Goal: Task Accomplishment & Management: Manage account settings

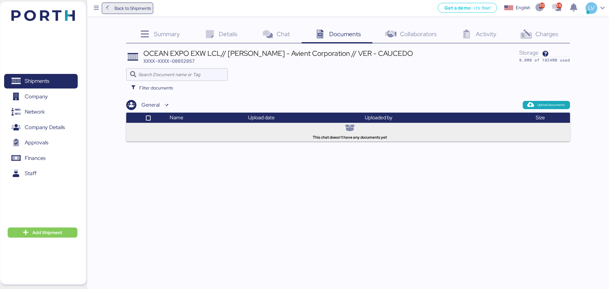
click at [136, 12] on span "Back to Shipments" at bounding box center [132, 8] width 36 height 8
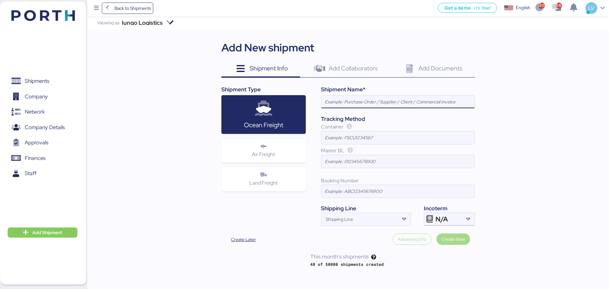
click at [48, 10] on img at bounding box center [42, 15] width 63 height 11
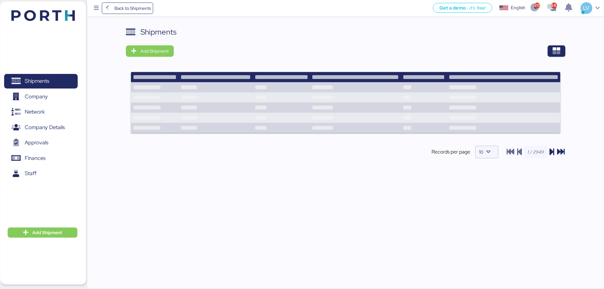
click at [487, 54] on div "Shipments Add Shipment Shipment Name LCL DAP shipment FM [GEOGRAPHIC_DATA] TO […" at bounding box center [345, 158] width 517 height 264
click at [487, 51] on icon "button" at bounding box center [556, 51] width 8 height 8
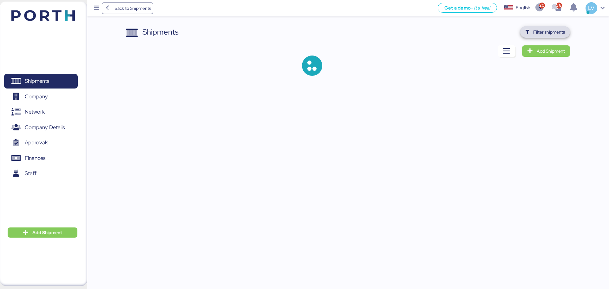
click at [487, 31] on span "Filter shipments" at bounding box center [549, 32] width 32 height 8
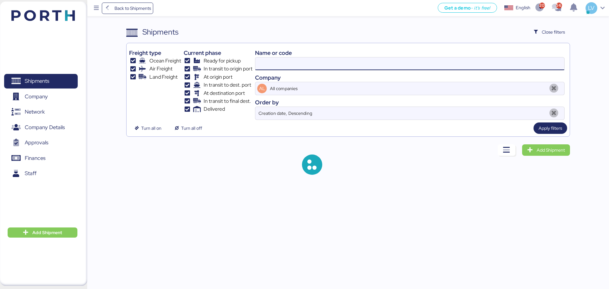
click at [487, 62] on input at bounding box center [409, 63] width 309 height 13
paste input "O0052058"
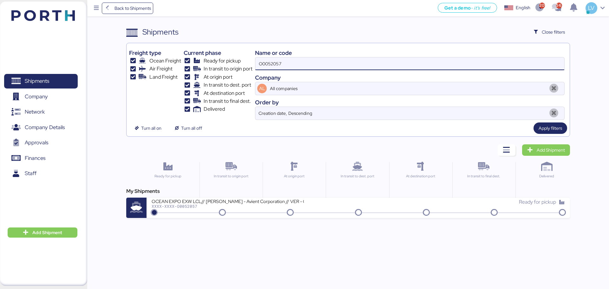
type input "O0052057"
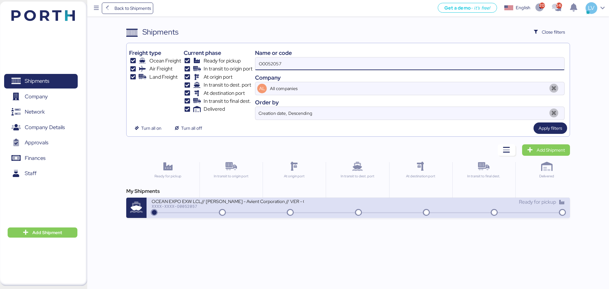
click at [258, 209] on div "OCEAN EXPO EXW LCL// [PERSON_NAME] - Avient Corporation // VER - CAUCEDO XXXX-X…" at bounding box center [255, 205] width 206 height 14
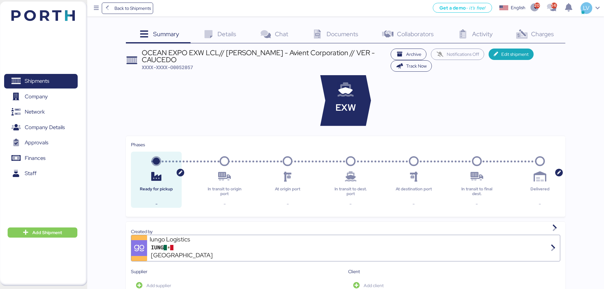
click at [132, 14] on div "Back to Shipments Get a demo - it’s free! Get a demo English Inglés English 209…" at bounding box center [345, 8] width 517 height 16
click at [133, 9] on span "Back to Shipments" at bounding box center [132, 8] width 36 height 8
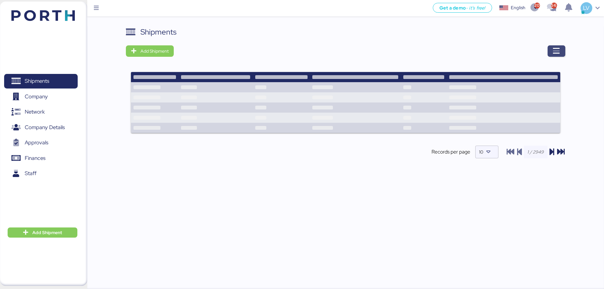
click at [487, 48] on span "button" at bounding box center [556, 50] width 18 height 11
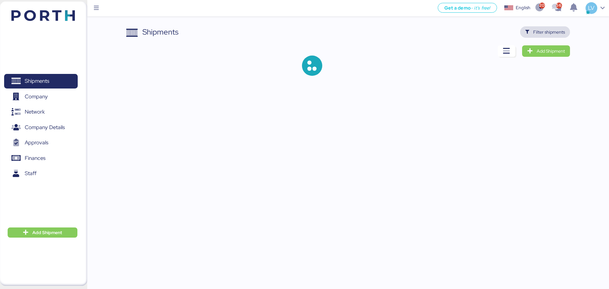
click at [487, 31] on span "Filter shipments" at bounding box center [549, 32] width 32 height 8
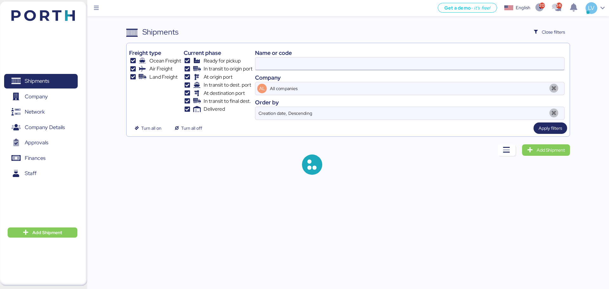
click at [474, 70] on input at bounding box center [409, 63] width 309 height 13
paste input "O0052058"
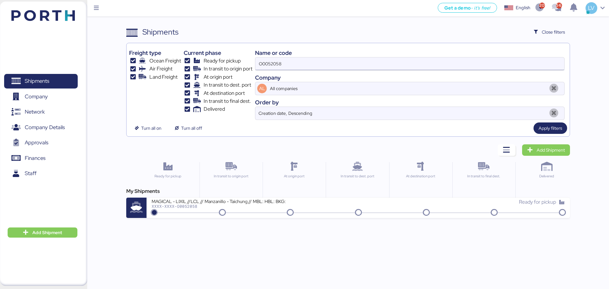
click at [320, 62] on input "O0052058" at bounding box center [409, 63] width 309 height 13
paste input "ZIMUSNH21166286"
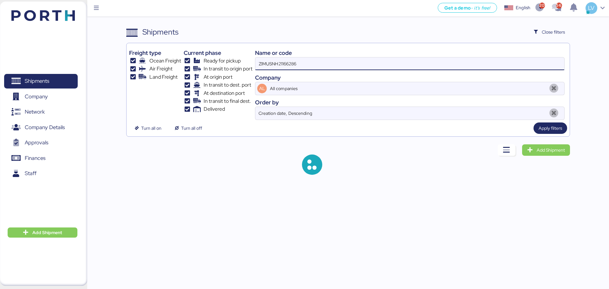
type input "ZIMUSNH21166286"
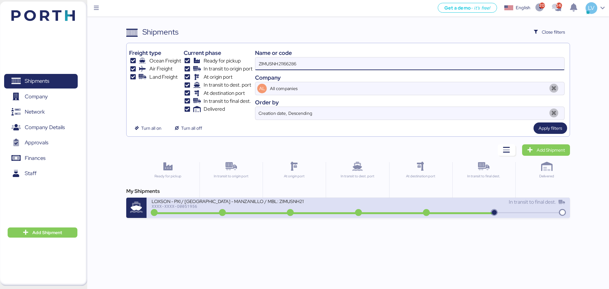
click at [200, 204] on div "LOXSON - PXI / [GEOGRAPHIC_DATA] - MANZANILLO / MBL: ZIMUSNH21166286 - HBL: CSS…" at bounding box center [228, 200] width 152 height 5
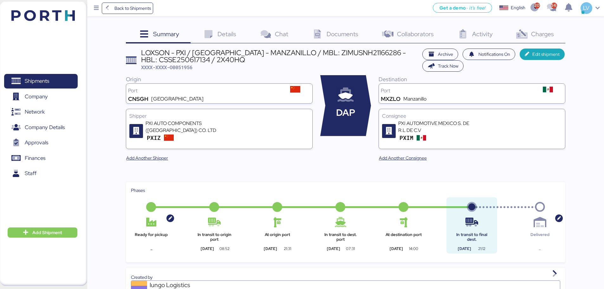
click at [487, 35] on span "Charges" at bounding box center [542, 34] width 23 height 8
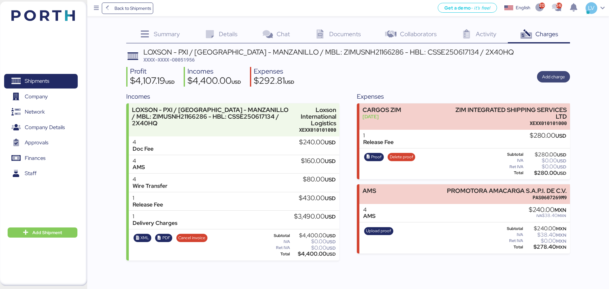
click at [487, 76] on span "Add charge" at bounding box center [553, 77] width 23 height 8
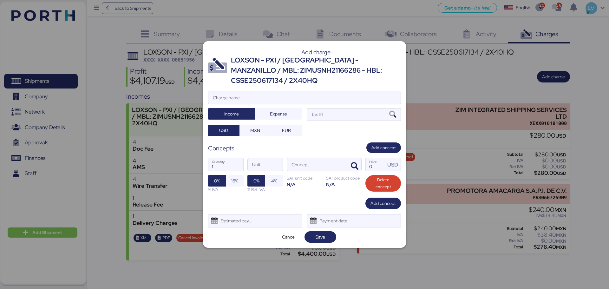
click at [310, 91] on input "Charge name" at bounding box center [304, 97] width 192 height 13
type input "DEMORAS"
click at [281, 112] on span "Expense" at bounding box center [278, 114] width 17 height 8
click at [350, 104] on div at bounding box center [304, 107] width 192 height 6
click at [350, 101] on input "DEMORAS" at bounding box center [304, 97] width 192 height 13
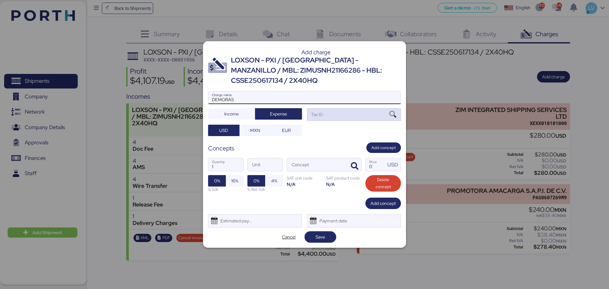
click at [348, 108] on div "Tax ID" at bounding box center [354, 114] width 94 height 13
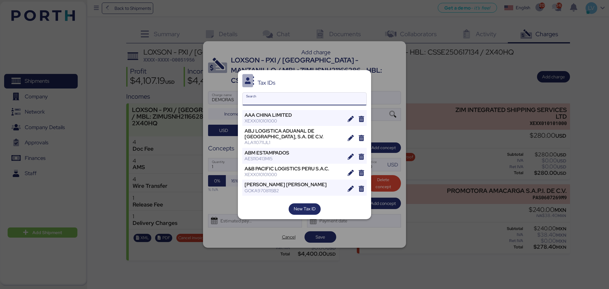
click at [283, 96] on input "Search" at bounding box center [304, 99] width 124 height 13
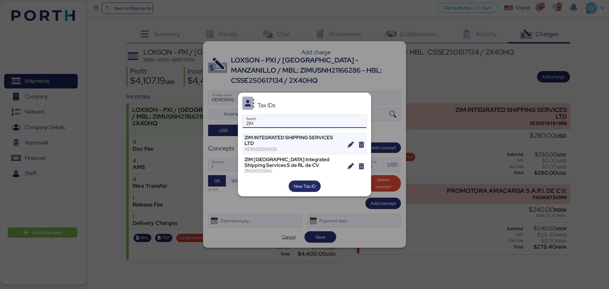
type input "ZIM"
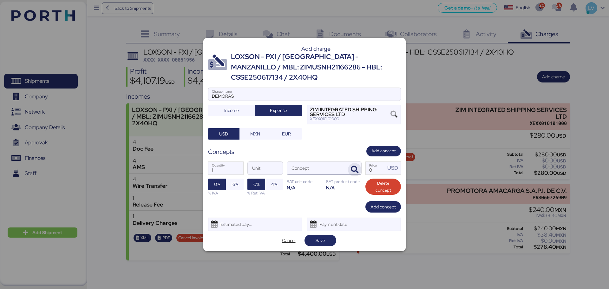
click at [359, 163] on span "button" at bounding box center [354, 169] width 13 height 13
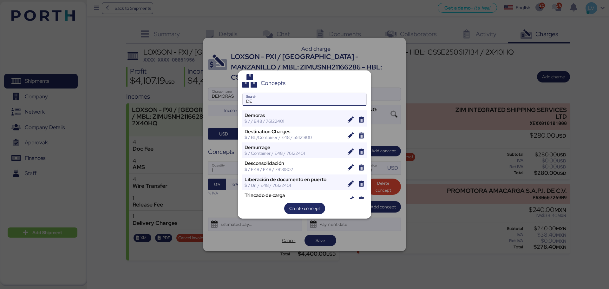
type input "DE"
click at [270, 107] on div "Concepts DE Search Demoras $ / / E48 / 76122401 Destination Charges $ / BL/Cont…" at bounding box center [304, 144] width 133 height 148
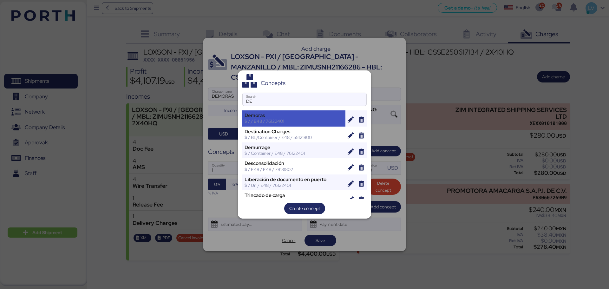
click at [268, 119] on div "$ / / E48 / 76122401" at bounding box center [293, 121] width 99 height 6
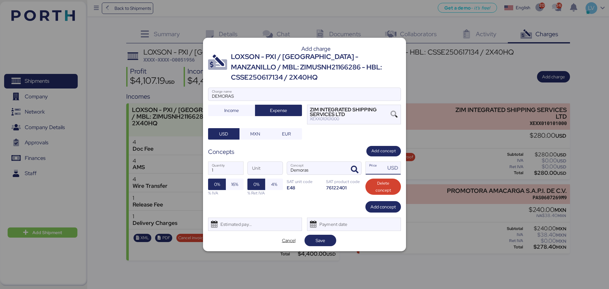
click at [377, 165] on input "Price USD" at bounding box center [375, 168] width 20 height 13
type input "330"
click at [382, 203] on span "Add concept" at bounding box center [382, 207] width 25 height 8
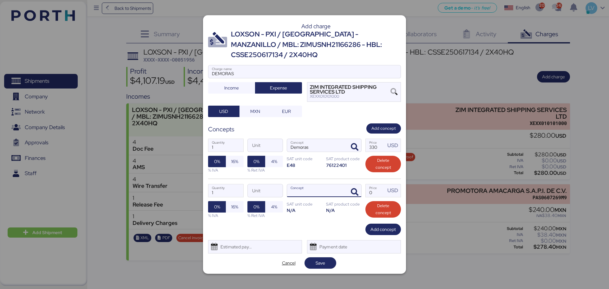
click at [347, 184] on div at bounding box center [353, 190] width 15 height 13
click at [350, 185] on span "button" at bounding box center [354, 191] width 13 height 13
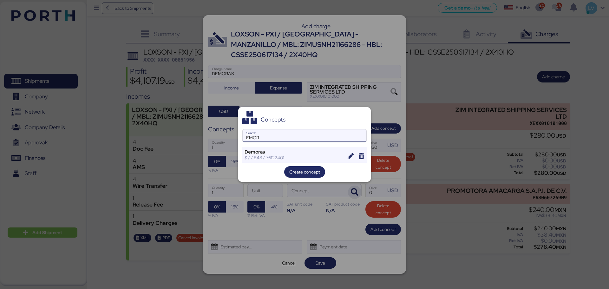
type input "EMOR"
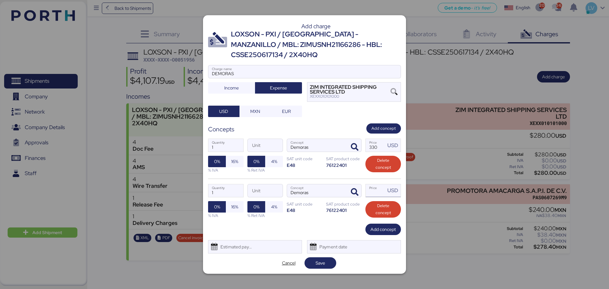
click at [372, 185] on input "Price USD" at bounding box center [375, 190] width 20 height 13
type input "330"
click at [265, 220] on div "Estimated payment date" at bounding box center [255, 246] width 94 height 13
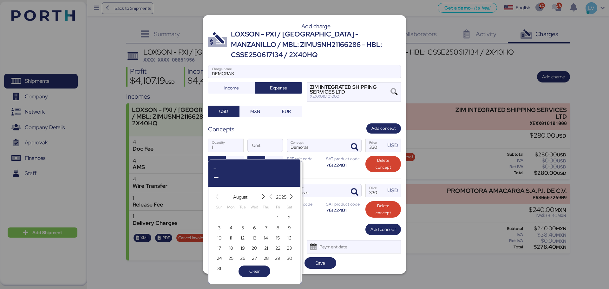
click at [242, 220] on div "19" at bounding box center [243, 247] width 12 height 10
click at [242, 220] on span "19" at bounding box center [243, 248] width 4 height 8
type input "[DATE]"
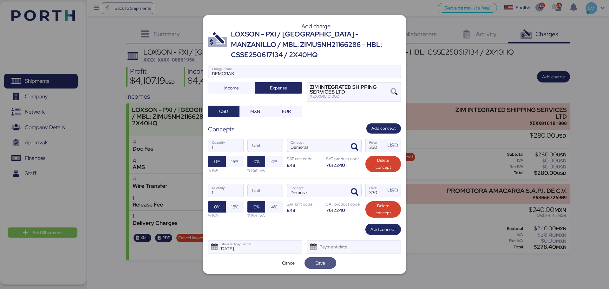
click at [333, 220] on span "Save" at bounding box center [320, 262] width 32 height 11
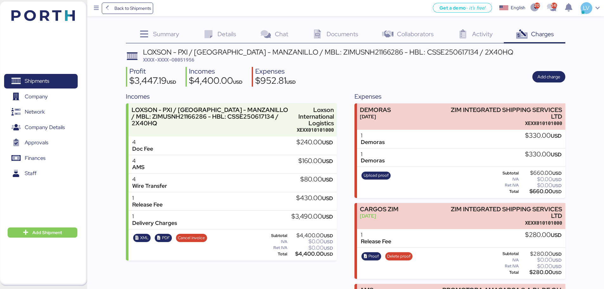
scroll to position [69, 0]
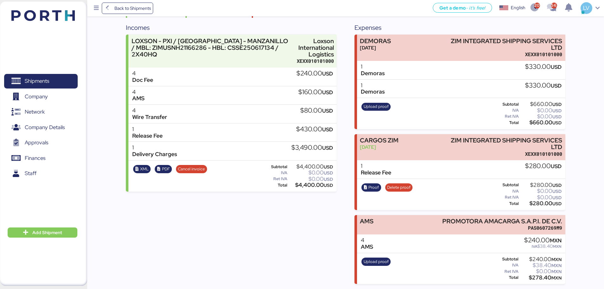
click at [380, 102] on div "Upload proof" at bounding box center [375, 113] width 33 height 26
click at [379, 106] on span "Upload proof" at bounding box center [376, 106] width 25 height 7
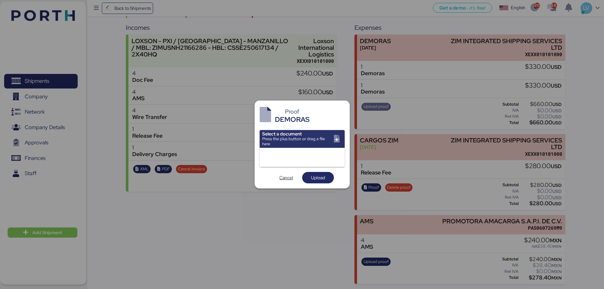
scroll to position [0, 0]
click at [320, 128] on div "Proof DEMORAS Select a document Press the plus button or drag a file here Cance…" at bounding box center [302, 143] width 95 height 87
click at [314, 146] on input "file" at bounding box center [302, 139] width 85 height 18
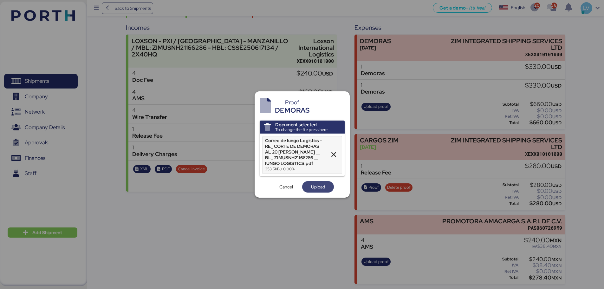
click at [308, 187] on span "Upload" at bounding box center [318, 186] width 22 height 9
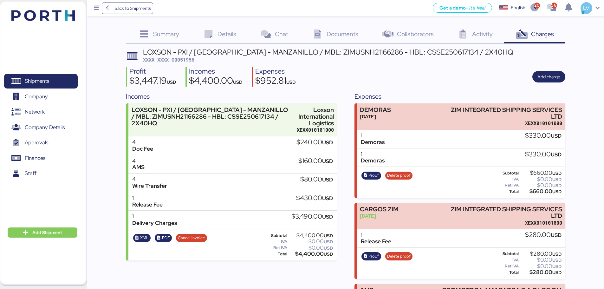
click at [194, 57] on span "XXXX-XXXX-O0051956" at bounding box center [168, 59] width 51 height 6
click at [189, 58] on span "XXXX-XXXX-O0051956" at bounding box center [168, 59] width 51 height 6
copy span "O0051956"
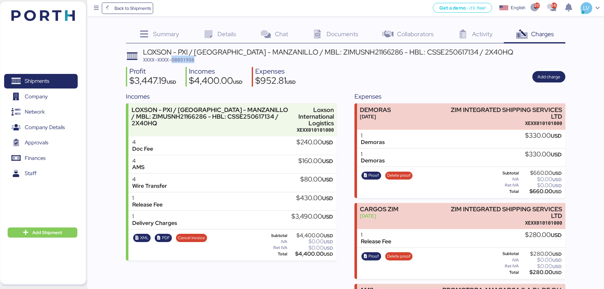
click at [182, 57] on span "XXXX-XXXX-O0051956" at bounding box center [168, 59] width 51 height 6
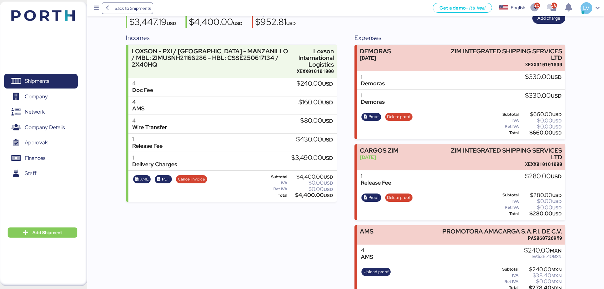
scroll to position [69, 0]
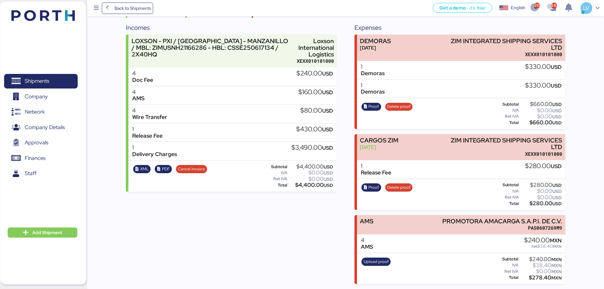
click at [136, 15] on div "Back to Shipments Get a demo - it’s free! Get a demo English Inglés English 209…" at bounding box center [345, 8] width 517 height 16
click at [141, 10] on span "Back to Shipments" at bounding box center [132, 8] width 36 height 8
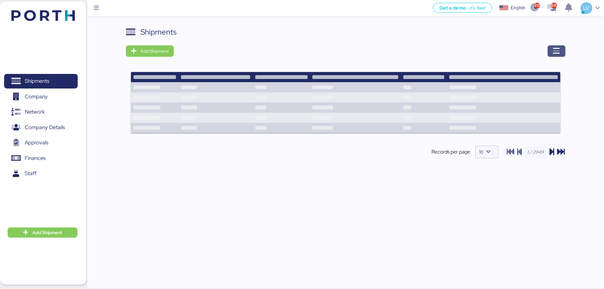
click at [487, 48] on icon "button" at bounding box center [556, 51] width 8 height 8
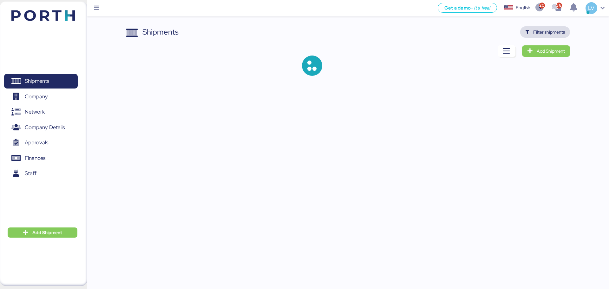
click at [487, 37] on span "Filter shipments" at bounding box center [545, 31] width 50 height 11
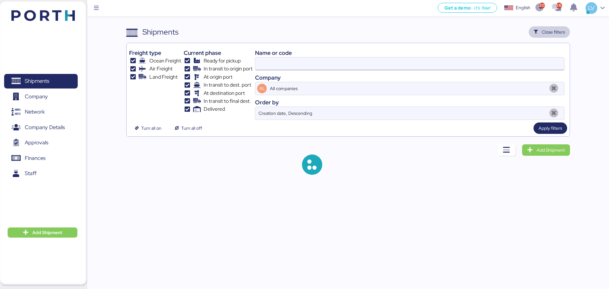
click at [487, 61] on input at bounding box center [409, 63] width 309 height 13
paste input "COSU6425057630"
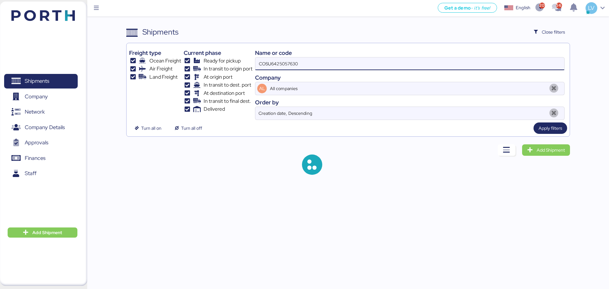
type input "COSU6425057630"
click at [487, 61] on input "COSU6425057630" at bounding box center [409, 63] width 309 height 13
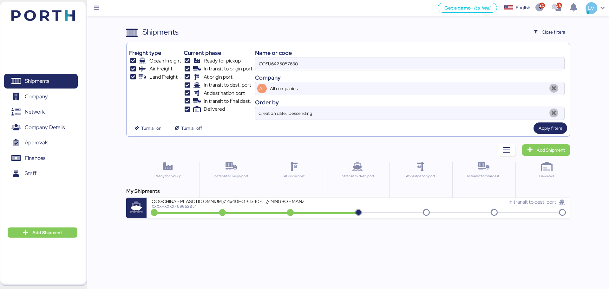
click at [335, 61] on input "COSU6425057630" at bounding box center [409, 63] width 309 height 13
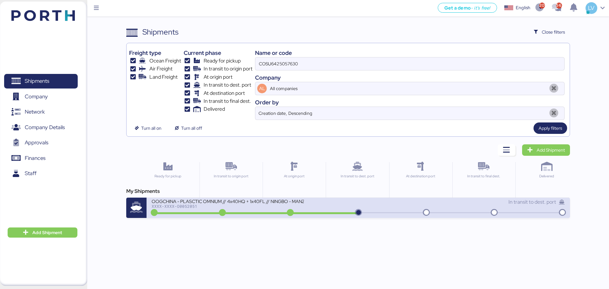
click at [307, 206] on div "OOGCHINA - PLASCTIC OMNIUM // 4x40HQ + 1x40FL // NINGBO - MANZANILLO // HBL: GY…" at bounding box center [255, 205] width 206 height 14
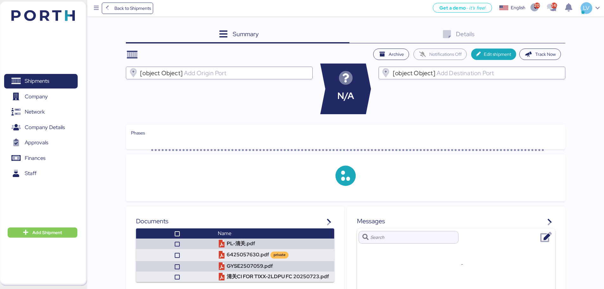
click at [487, 39] on div "Details 0" at bounding box center [457, 34] width 216 height 17
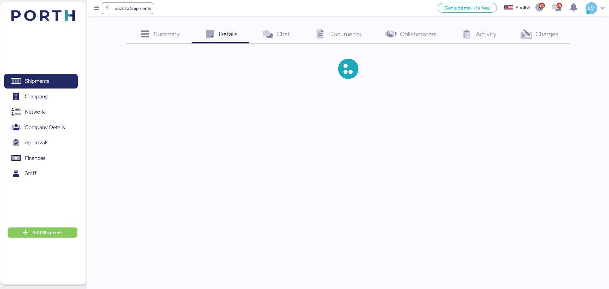
click at [487, 39] on div "Charges 0" at bounding box center [538, 34] width 62 height 17
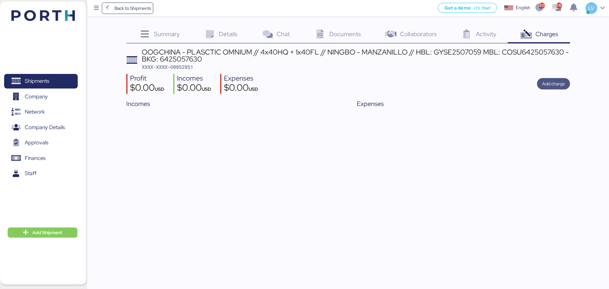
click at [487, 88] on span "Add charge" at bounding box center [553, 83] width 23 height 9
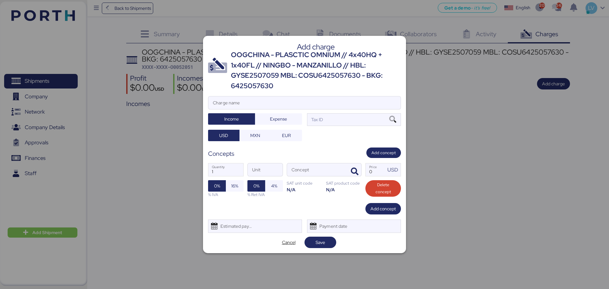
click at [350, 94] on div "Add charge OOGCHINA - PLASCTIC OMNIUM // 4x40HQ + 1x40FL // NINGBO - MANZANILLO…" at bounding box center [304, 144] width 203 height 217
click at [345, 101] on input "Charge name" at bounding box center [304, 102] width 192 height 13
click at [343, 108] on input "Charge name" at bounding box center [304, 102] width 192 height 13
type input "c"
type input "CARGOS LOCALES COSCO"
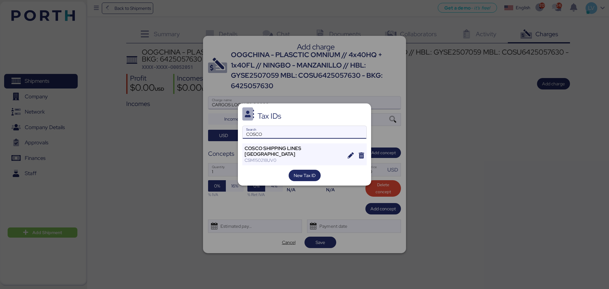
type input "COSCO"
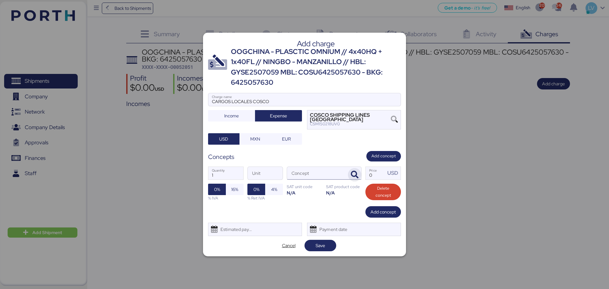
click at [352, 173] on icon "button" at bounding box center [355, 175] width 8 height 8
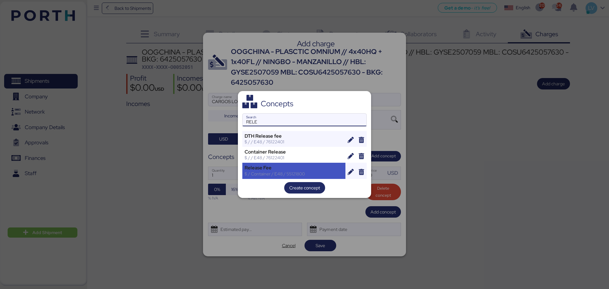
type input "RELE"
click at [271, 172] on div "$ / Container / E48 / 55121800" at bounding box center [293, 174] width 99 height 6
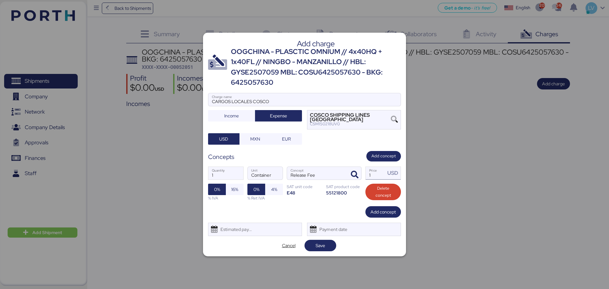
click at [372, 175] on input "1" at bounding box center [375, 173] width 20 height 13
type input "0"
click at [380, 174] on input "Price USD" at bounding box center [375, 173] width 20 height 13
type input "40"
click at [370, 215] on span "Add concept" at bounding box center [383, 211] width 36 height 11
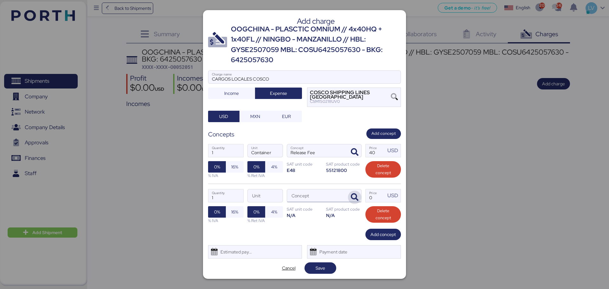
click at [349, 201] on span "button" at bounding box center [354, 197] width 13 height 13
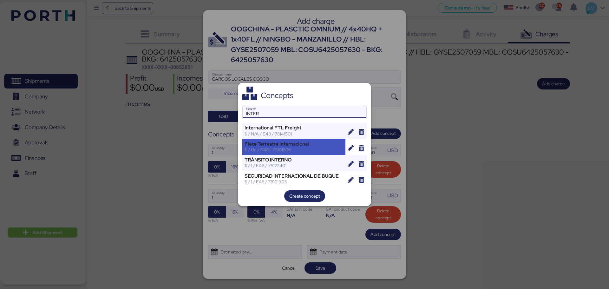
type input "INTER"
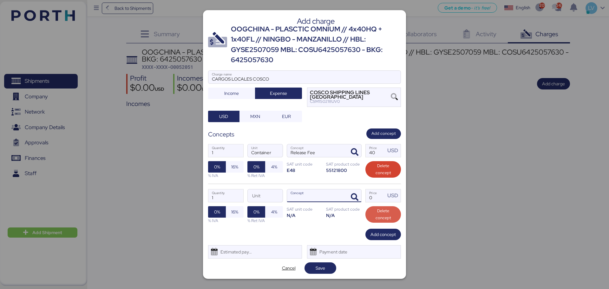
click at [379, 213] on span "Delete concept" at bounding box center [382, 214] width 25 height 14
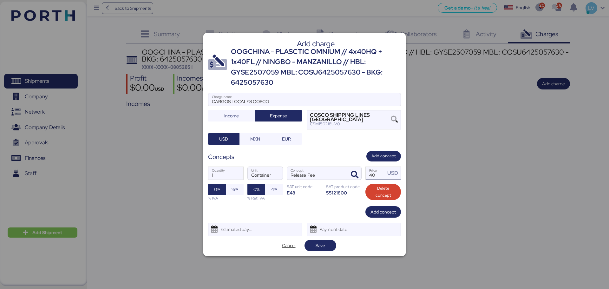
click at [378, 178] on input "40" at bounding box center [375, 173] width 20 height 13
paste input "150.0"
click at [378, 178] on input "150.00" at bounding box center [375, 173] width 20 height 13
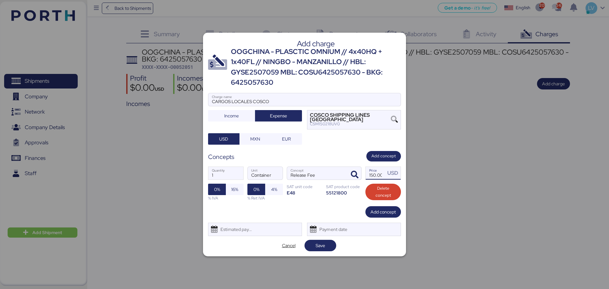
scroll to position [0, 1]
type input "150"
click at [319, 220] on span "Save" at bounding box center [320, 246] width 10 height 8
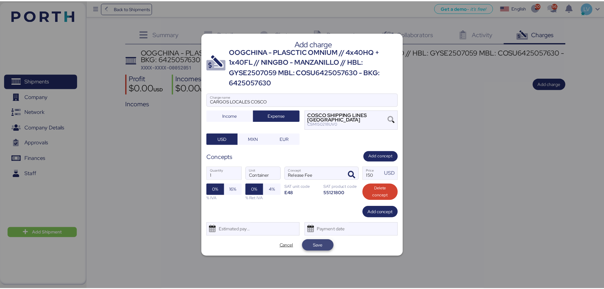
scroll to position [0, 0]
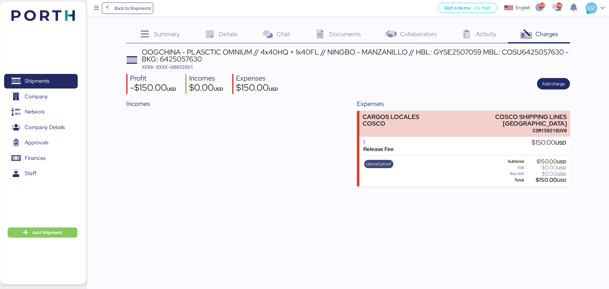
click at [381, 161] on span "Upload proof" at bounding box center [378, 164] width 29 height 8
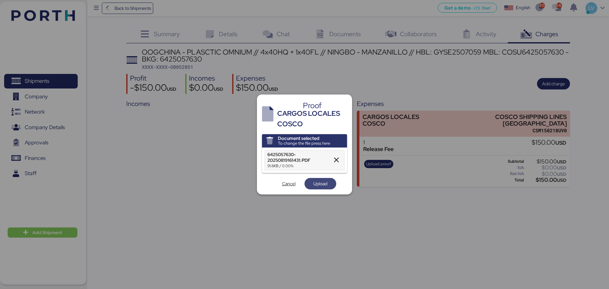
click at [319, 184] on span "Upload" at bounding box center [320, 184] width 14 height 8
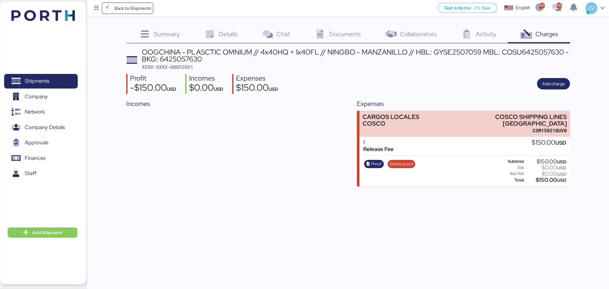
click at [179, 70] on span "XXXX-XXXX-O0052051" at bounding box center [167, 67] width 51 height 6
copy span "O0052051"
click at [126, 10] on span "Back to Shipments" at bounding box center [132, 8] width 36 height 8
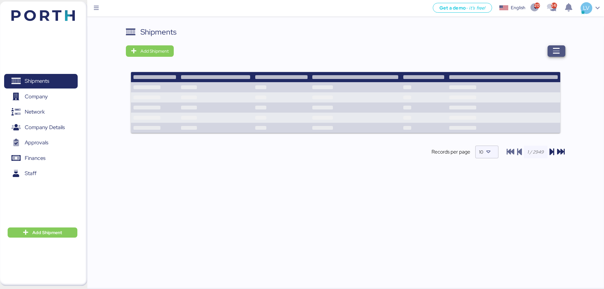
click at [487, 55] on span "button" at bounding box center [556, 50] width 18 height 11
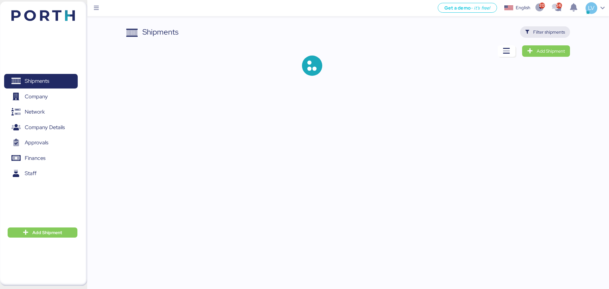
click at [487, 35] on span "Filter shipments" at bounding box center [549, 32] width 32 height 8
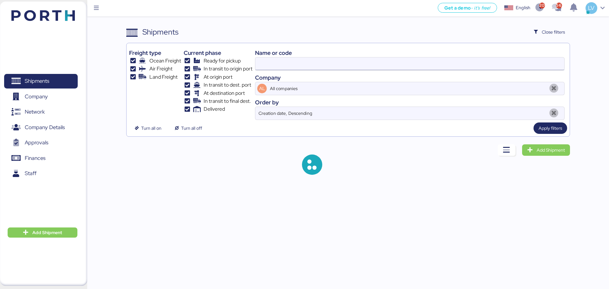
click at [487, 69] on input at bounding box center [409, 63] width 309 height 13
paste input "ZIMUSNH21165957"
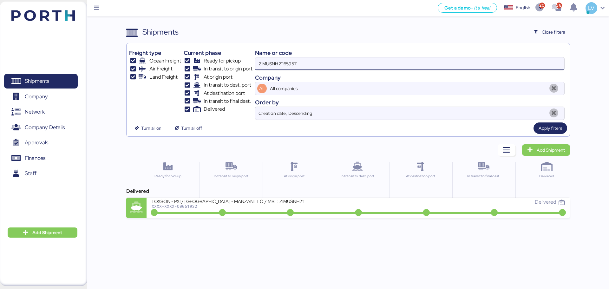
type input "ZIMUSNH21165957"
click at [237, 220] on div "Get a demo - it’s free! Get a demo English Inglés English 2098 562 LV Shipments…" at bounding box center [304, 144] width 609 height 289
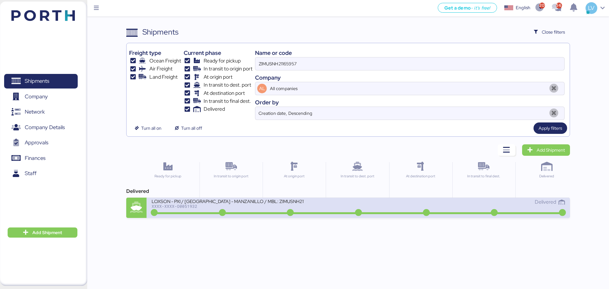
click at [238, 207] on div "XXXX-XXXX-O0051932" at bounding box center [228, 206] width 152 height 4
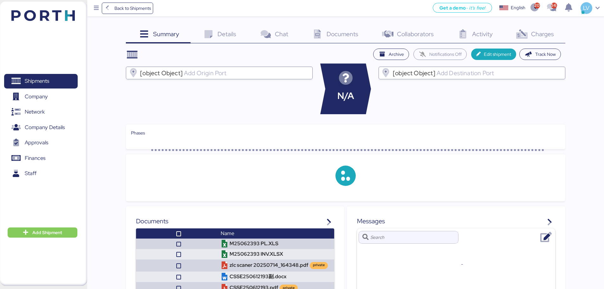
click at [487, 36] on icon at bounding box center [522, 34] width 14 height 9
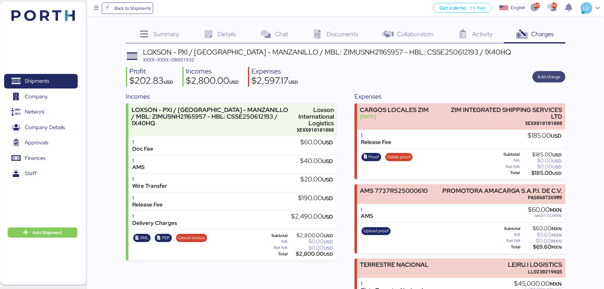
click at [487, 79] on span "Add charge" at bounding box center [548, 77] width 23 height 8
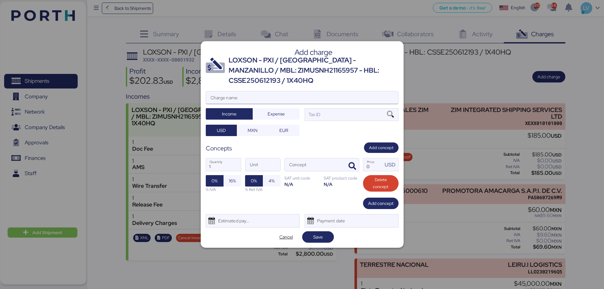
click at [367, 91] on input "Charge name" at bounding box center [302, 97] width 192 height 13
type input "DEMORAS"
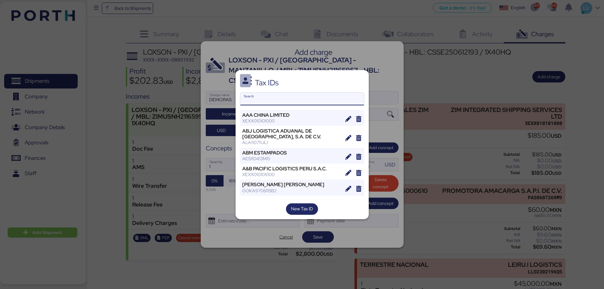
click at [284, 98] on input "Search" at bounding box center [302, 99] width 124 height 13
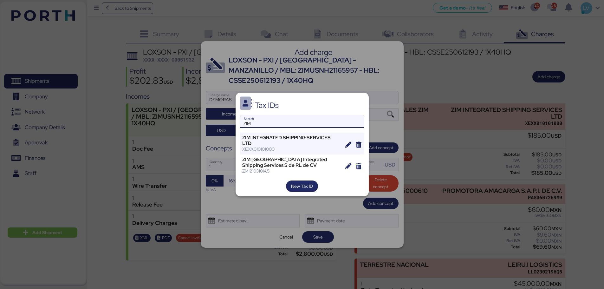
type input "ZIM"
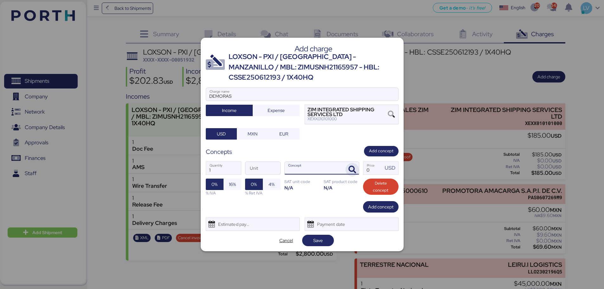
click at [352, 166] on icon "button" at bounding box center [352, 170] width 8 height 8
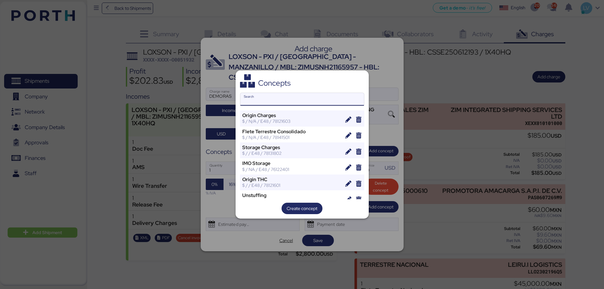
click at [339, 101] on input "Search" at bounding box center [302, 99] width 124 height 13
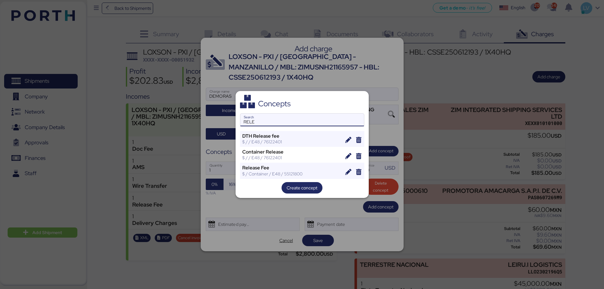
click at [300, 118] on input "RELE" at bounding box center [302, 119] width 124 height 13
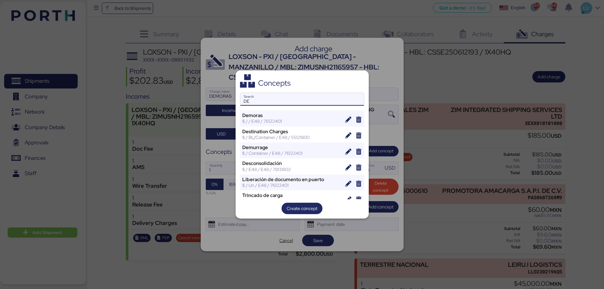
type input "DE"
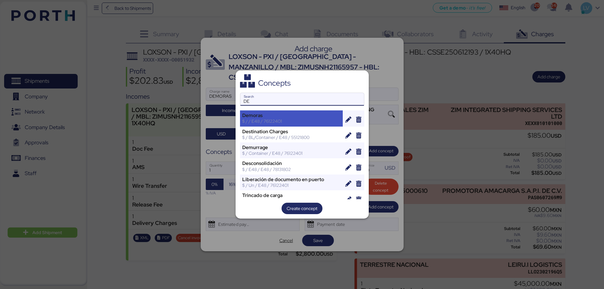
click at [300, 118] on div "Demoras" at bounding box center [291, 116] width 99 height 6
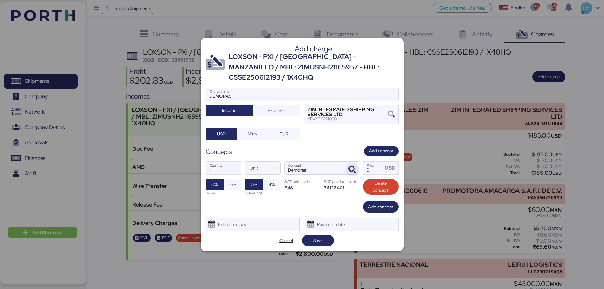
click at [353, 163] on span "button" at bounding box center [352, 169] width 13 height 13
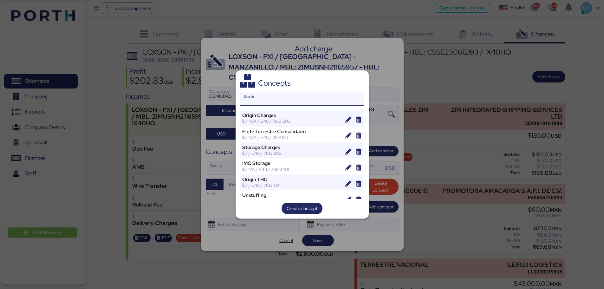
click at [393, 125] on div at bounding box center [302, 144] width 604 height 289
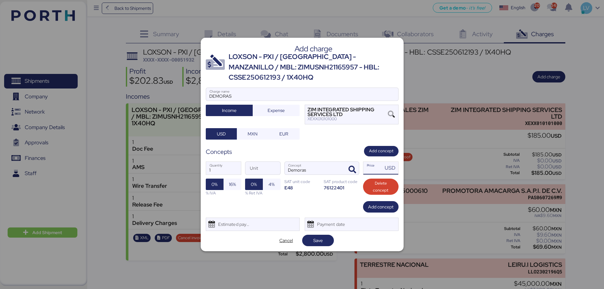
click at [368, 163] on input "Price USD" at bounding box center [373, 168] width 20 height 13
type input "160"
click at [216, 169] on input "1" at bounding box center [223, 168] width 35 height 13
click at [325, 220] on span "Save" at bounding box center [318, 240] width 22 height 9
type input "4"
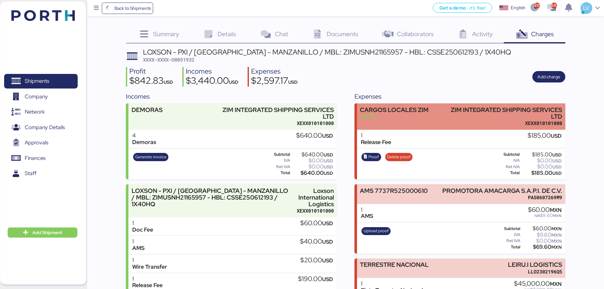
click at [487, 124] on div "XEXX010101000" at bounding box center [501, 123] width 121 height 7
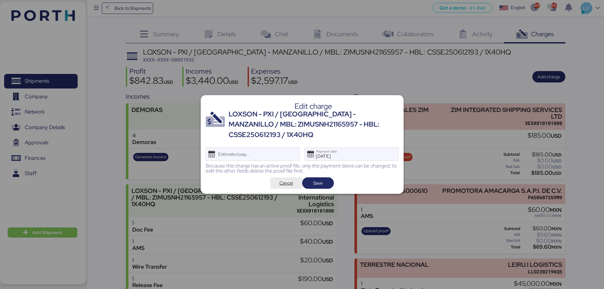
click at [292, 179] on span "Cancel" at bounding box center [286, 183] width 14 height 8
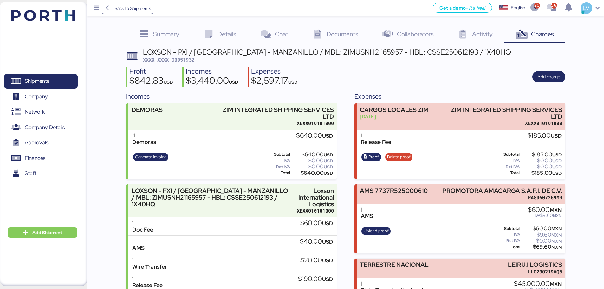
scroll to position [57, 0]
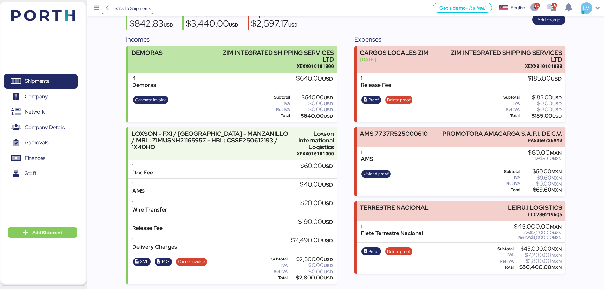
click at [263, 61] on div "ZIM INTEGRATED SHIPPING SERVICES LTD" at bounding box center [272, 55] width 121 height 13
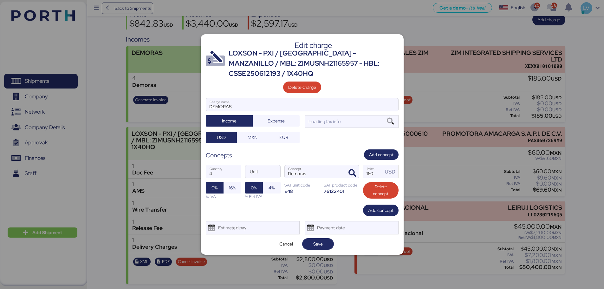
scroll to position [0, 0]
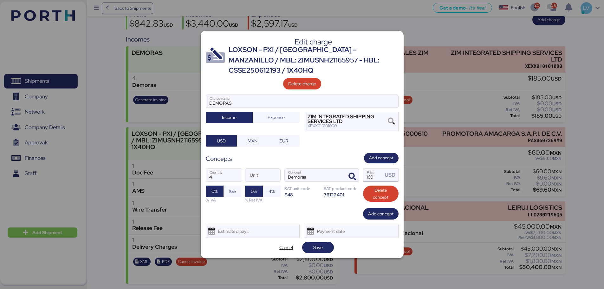
click at [377, 171] on input "160" at bounding box center [373, 175] width 20 height 13
type input "165"
click at [269, 113] on span "Expense" at bounding box center [276, 117] width 17 height 8
click at [319, 220] on span "Save" at bounding box center [318, 247] width 10 height 8
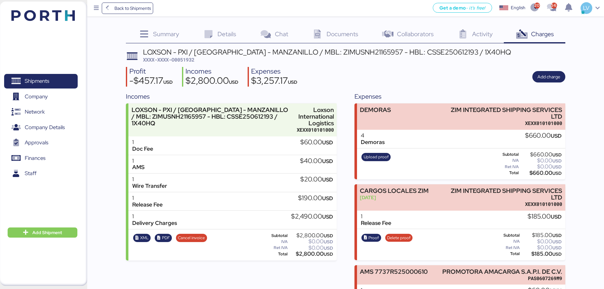
scroll to position [0, 0]
click at [376, 157] on span "Upload proof" at bounding box center [376, 156] width 25 height 7
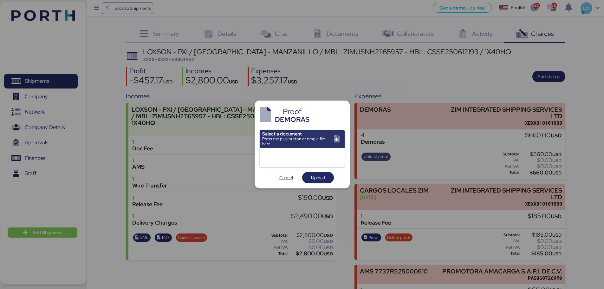
scroll to position [0, 0]
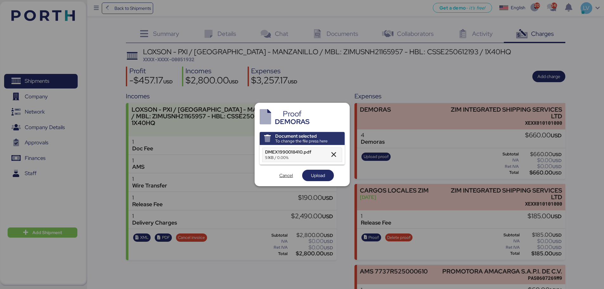
click at [318, 163] on div "DMEX1990018410.pdf 9.1KB / 0.00%" at bounding box center [302, 155] width 85 height 20
click at [318, 171] on span "Upload" at bounding box center [318, 175] width 22 height 9
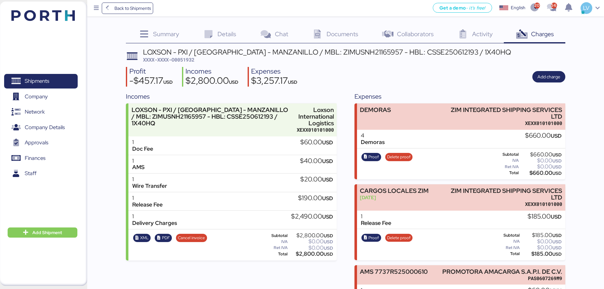
click at [180, 60] on span "XXXX-XXXX-O0051932" at bounding box center [168, 59] width 51 height 6
copy span "O0051932"
click at [184, 60] on span "XXXX-XXXX-O0051932" at bounding box center [168, 59] width 51 height 6
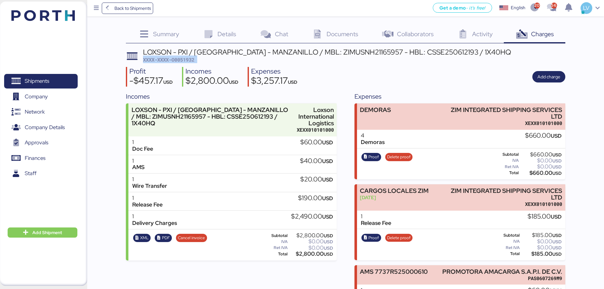
click at [184, 60] on span "XXXX-XXXX-O0051932" at bounding box center [168, 59] width 51 height 6
click at [185, 59] on span "XXXX-XXXX-O0051932" at bounding box center [168, 59] width 51 height 6
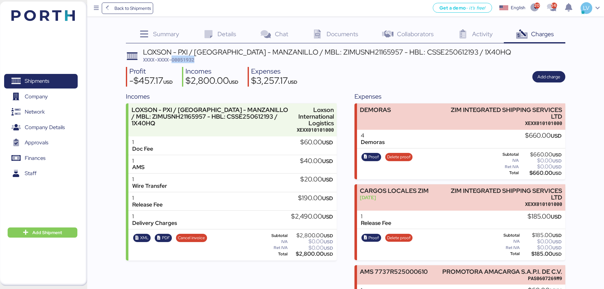
click at [185, 59] on span "XXXX-XXXX-O0051932" at bounding box center [168, 59] width 51 height 6
copy span "O0051932"
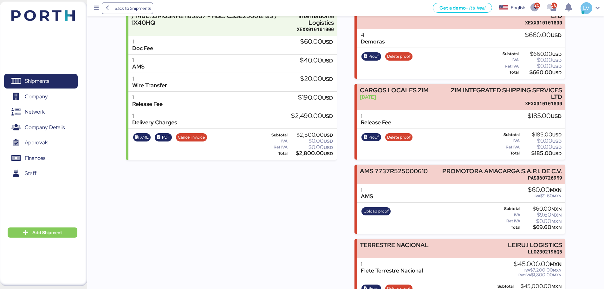
scroll to position [128, 0]
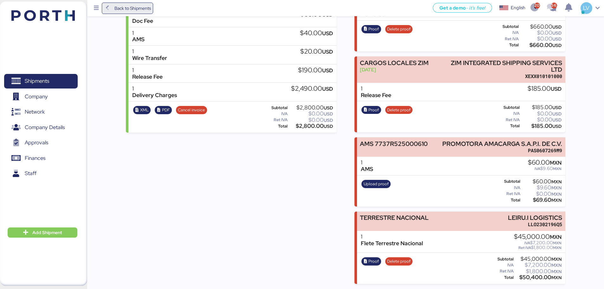
click at [121, 6] on span "Back to Shipments" at bounding box center [132, 8] width 36 height 8
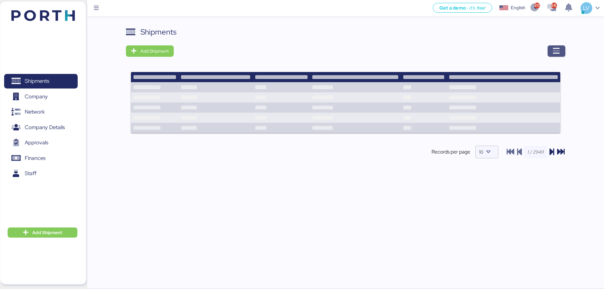
click at [487, 48] on span "button" at bounding box center [556, 50] width 18 height 11
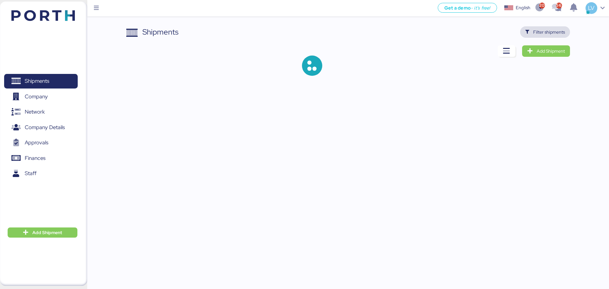
click at [487, 35] on span "Filter shipments" at bounding box center [549, 32] width 32 height 8
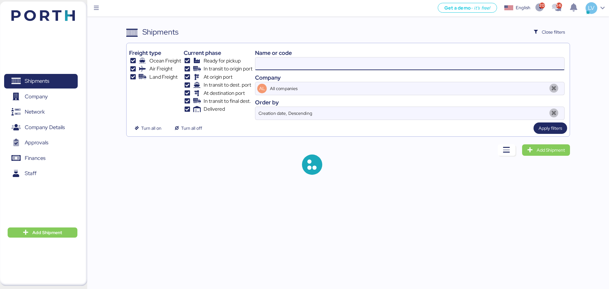
click at [487, 61] on input at bounding box center [409, 63] width 309 height 13
paste input "O0049526"
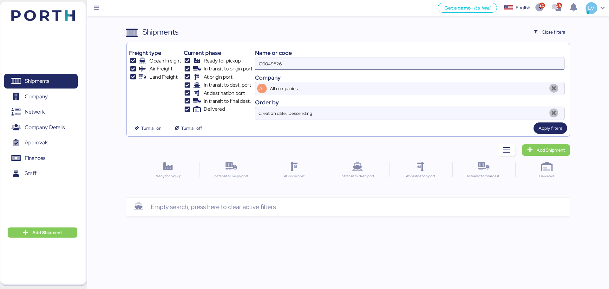
type input "O0049526"
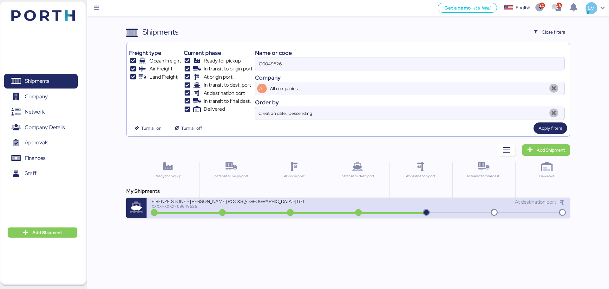
click at [310, 211] on div "FIRENZE STONE - [PERSON_NAME] ROCKS //[GEOGRAPHIC_DATA]-[GEOGRAPHIC_DATA] // 1X…" at bounding box center [255, 205] width 206 height 14
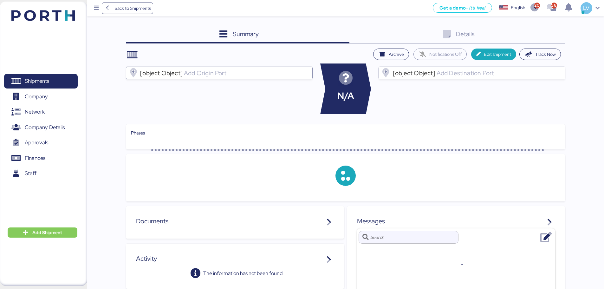
click at [487, 30] on div "Details 0" at bounding box center [457, 34] width 216 height 17
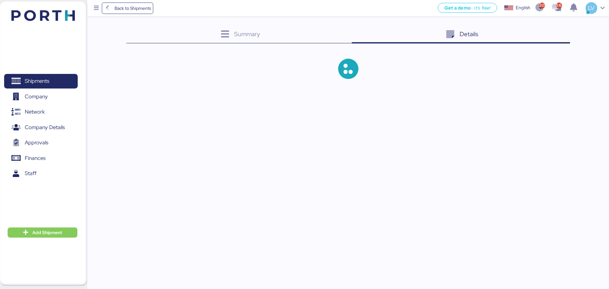
click at [487, 30] on div "Details 0" at bounding box center [461, 34] width 218 height 17
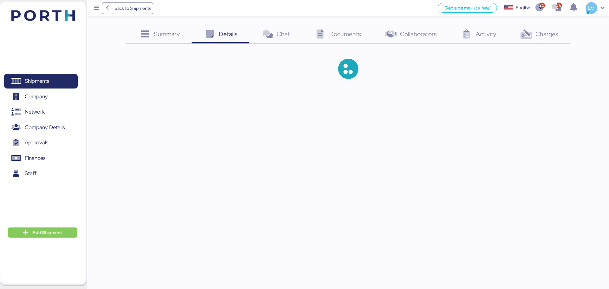
click at [487, 32] on span "Charges" at bounding box center [546, 34] width 23 height 8
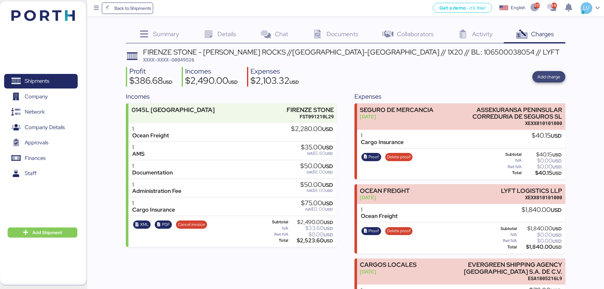
click at [487, 76] on span "Add charge" at bounding box center [548, 77] width 23 height 8
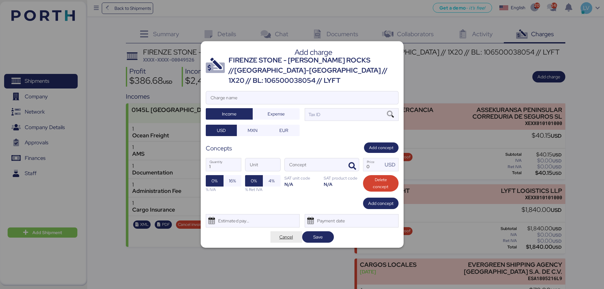
click at [286, 220] on span "Cancel" at bounding box center [286, 237] width 14 height 8
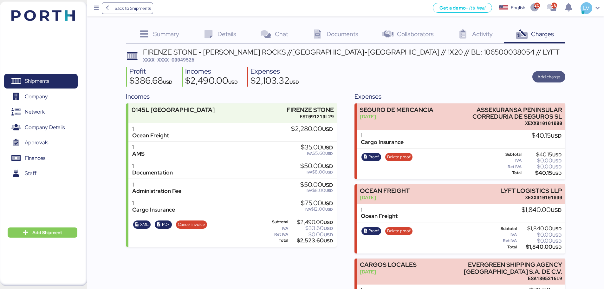
click at [487, 76] on span "Add charge" at bounding box center [548, 77] width 23 height 8
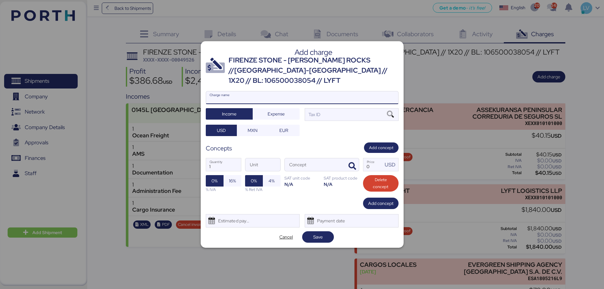
click at [368, 94] on input "Charge name" at bounding box center [302, 97] width 192 height 13
type input "DEMORAS 1 DIA DE DEMORAS"
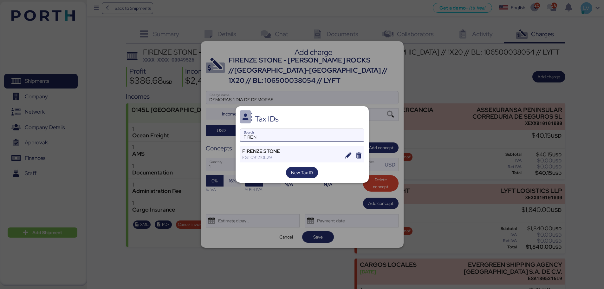
type input "FIREN"
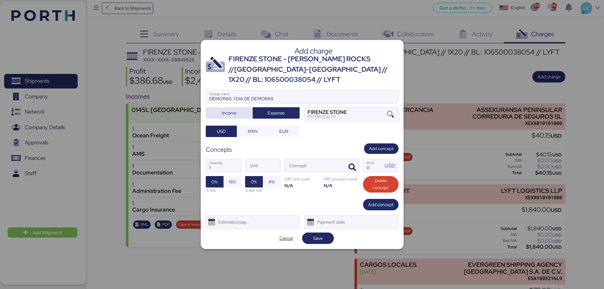
click at [238, 108] on span "Income" at bounding box center [229, 112] width 37 height 9
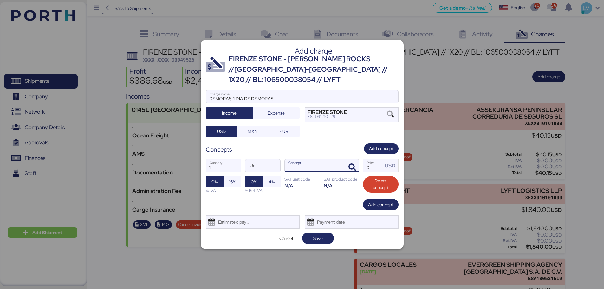
click at [344, 164] on div at bounding box center [351, 165] width 15 height 13
click at [346, 162] on span "button" at bounding box center [352, 167] width 13 height 13
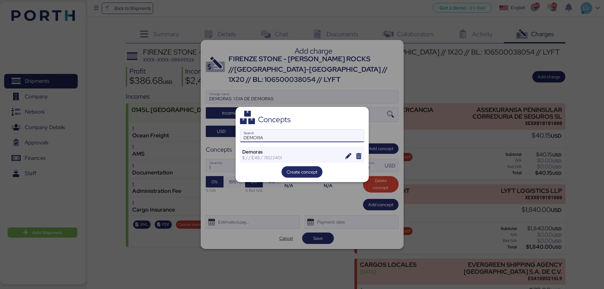
type input "DEMORA"
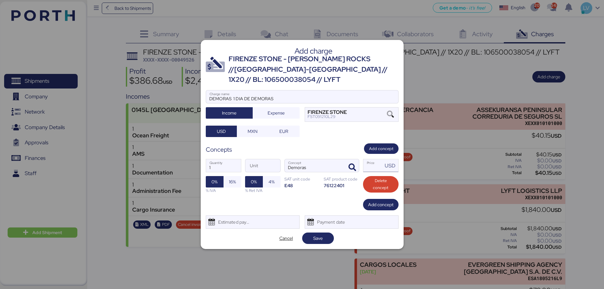
click at [365, 162] on input "Price USD" at bounding box center [373, 165] width 20 height 13
type input "1"
click at [235, 187] on div "% IVA" at bounding box center [224, 190] width 36 height 6
click at [235, 180] on span "16%" at bounding box center [232, 182] width 7 height 8
click at [252, 219] on div "Estimated payment date" at bounding box center [253, 221] width 94 height 13
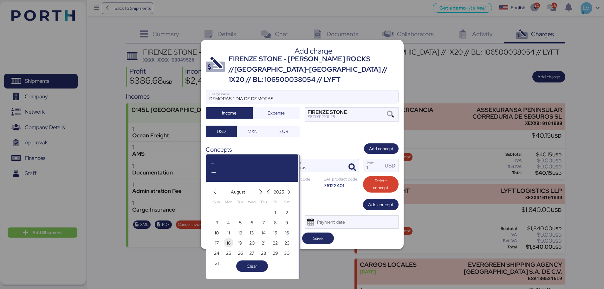
click at [232, 220] on span "18" at bounding box center [229, 243] width 10 height 10
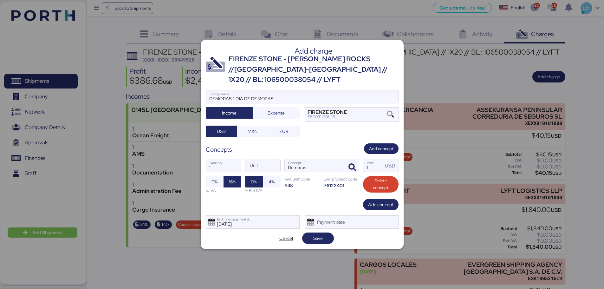
click at [272, 220] on div "Add charge [GEOGRAPHIC_DATA] STONE - [PERSON_NAME] ROCKS //[GEOGRAPHIC_DATA]-MA…" at bounding box center [302, 144] width 203 height 209
click at [268, 220] on div "[DATE] Estimated payment date" at bounding box center [253, 221] width 94 height 13
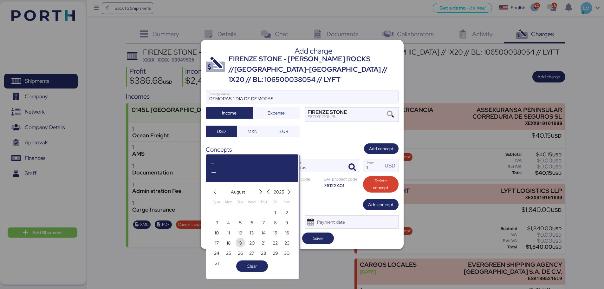
click at [239, 220] on span "19" at bounding box center [240, 243] width 4 height 8
type input "[DATE]"
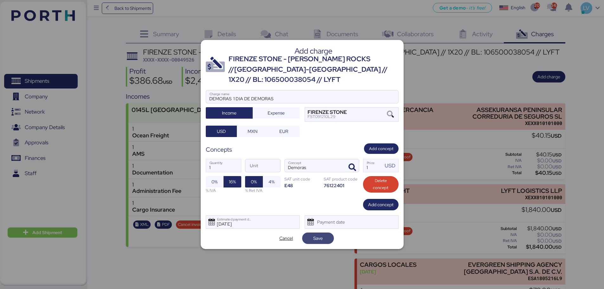
click at [321, 220] on span "Save" at bounding box center [318, 238] width 10 height 8
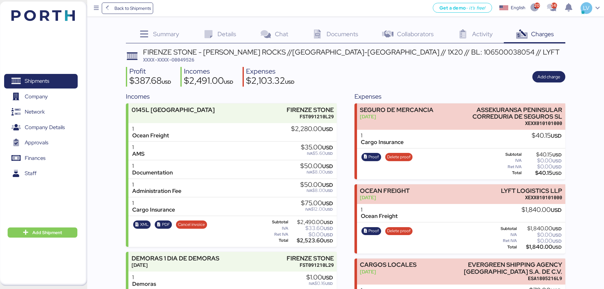
click at [187, 62] on span "XXXX-XXXX-O0049526" at bounding box center [168, 59] width 51 height 6
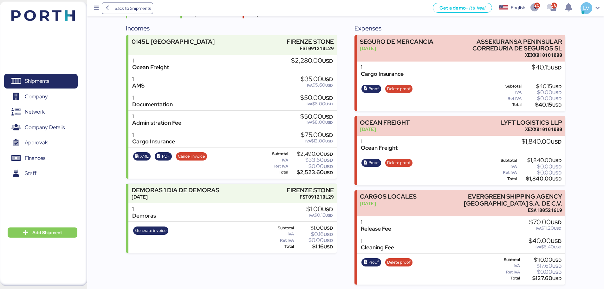
scroll to position [70, 0]
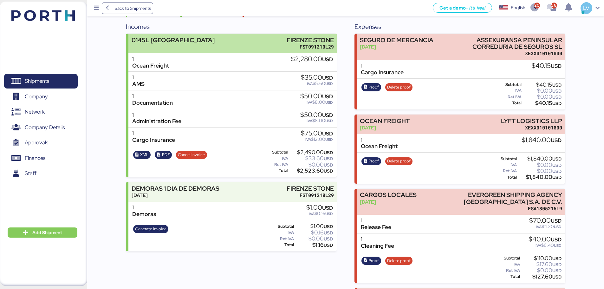
drag, startPoint x: 187, startPoint y: 62, endPoint x: 182, endPoint y: 43, distance: 19.1
click at [182, 43] on div "0145L [GEOGRAPHIC_DATA]" at bounding box center [232, 43] width 208 height 19
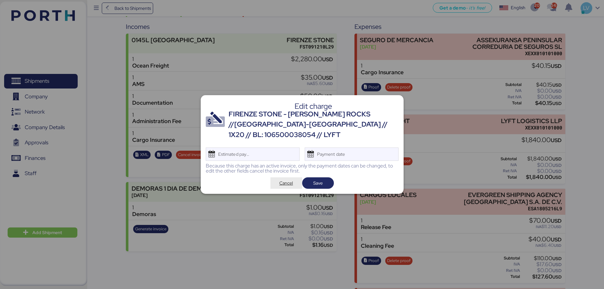
click at [289, 180] on span "Cancel" at bounding box center [286, 183] width 14 height 8
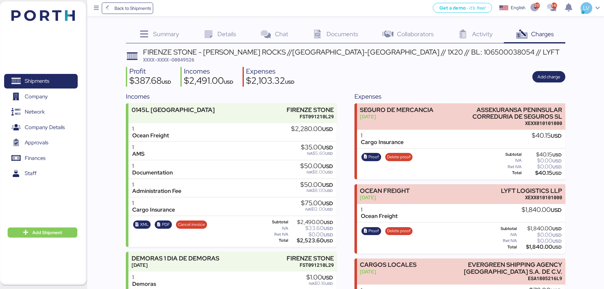
click at [174, 59] on span "XXXX-XXXX-O0049526" at bounding box center [168, 59] width 51 height 6
copy span "O0049526"
click at [135, 10] on span "Back to Shipments" at bounding box center [132, 8] width 36 height 8
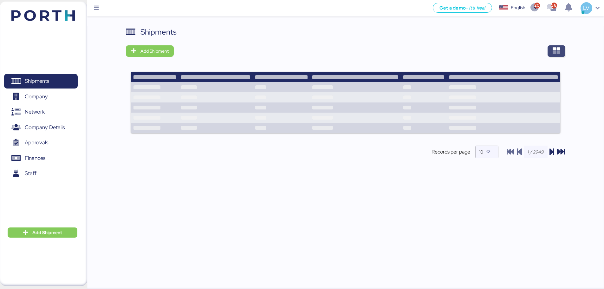
click at [487, 52] on icon "button" at bounding box center [556, 51] width 8 height 8
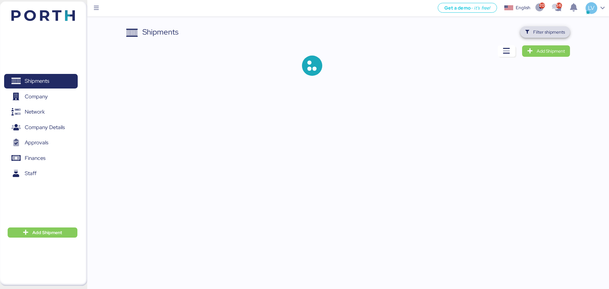
click at [487, 33] on span "Filter shipments" at bounding box center [549, 32] width 32 height 8
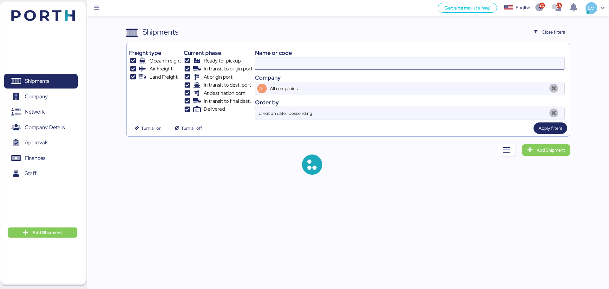
click at [487, 59] on input at bounding box center [409, 63] width 309 height 13
paste input "O0052008"
type input "O0052008"
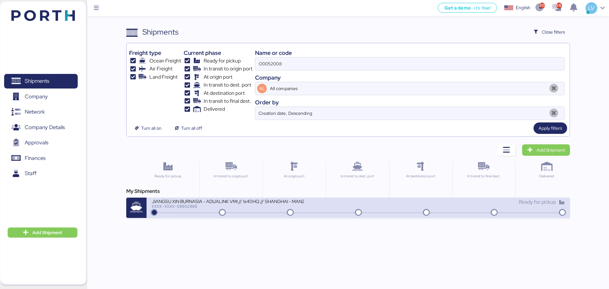
click at [251, 206] on div "XXXX-XXXX-O0052008" at bounding box center [228, 206] width 152 height 4
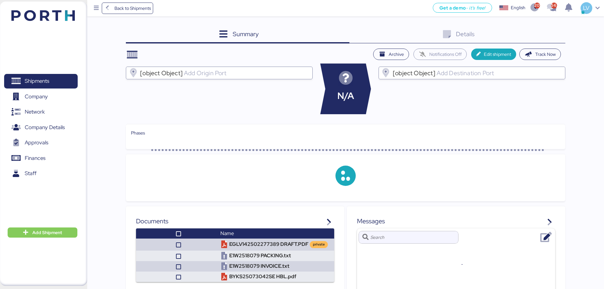
click at [487, 31] on div "Details 0" at bounding box center [457, 34] width 216 height 17
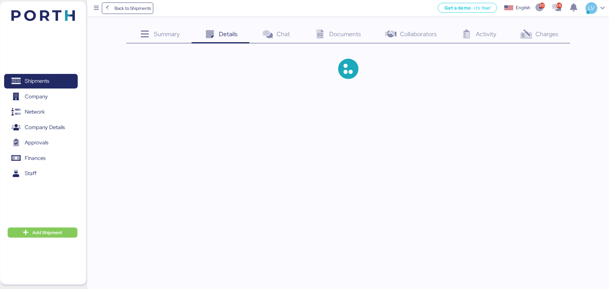
click at [487, 49] on div at bounding box center [347, 68] width 443 height 41
click at [487, 38] on div "Charges 0" at bounding box center [538, 34] width 62 height 17
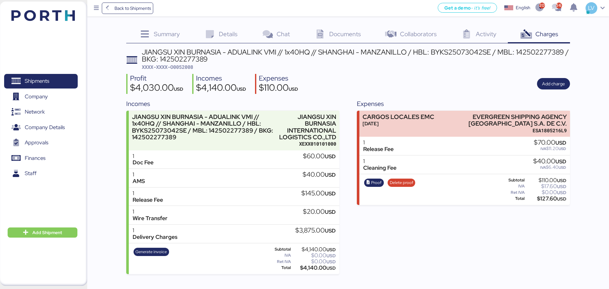
click at [59, 19] on img at bounding box center [42, 15] width 63 height 11
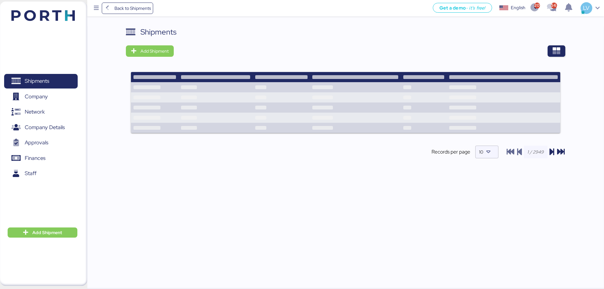
click at [487, 69] on div at bounding box center [345, 102] width 439 height 71
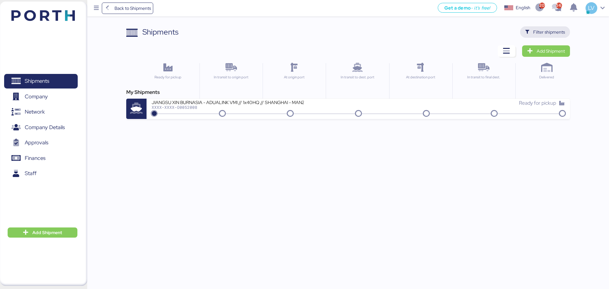
click at [487, 29] on span "Filter shipments" at bounding box center [549, 32] width 32 height 8
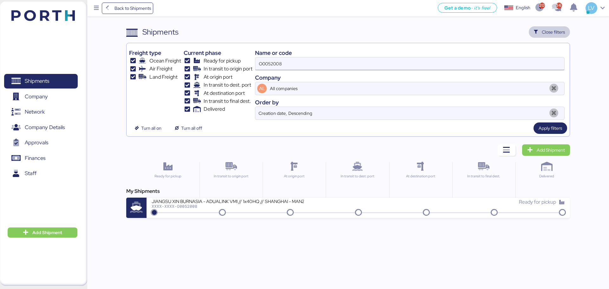
click at [485, 67] on input "O0052008" at bounding box center [409, 63] width 309 height 13
paste input "24"
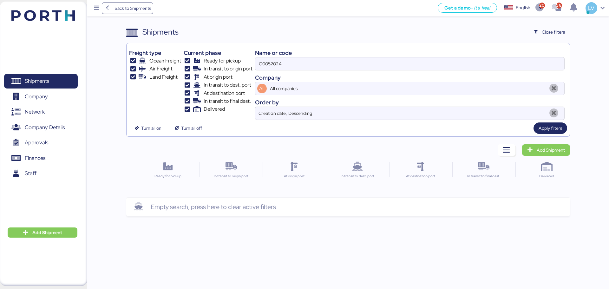
click at [487, 129] on div "Turn all on Turn all off Apply filters" at bounding box center [347, 127] width 437 height 11
click at [417, 62] on input "O0052024" at bounding box center [409, 63] width 309 height 13
type input "O0052024"
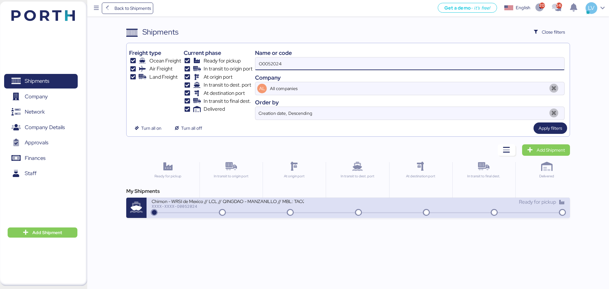
click at [181, 215] on div "Chimon - WRSI de Mexico // LCL // QINGDAO - MANZANILLO // MBL: TAOZLO11722 - HB…" at bounding box center [357, 207] width 423 height 20
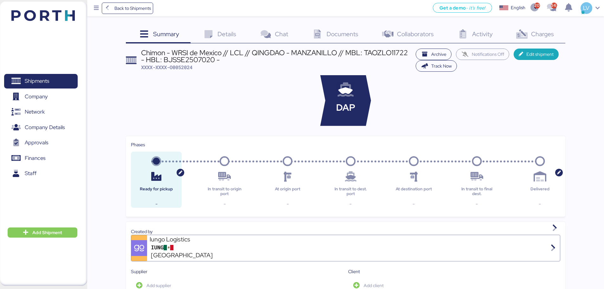
click at [487, 28] on div "Charges 0" at bounding box center [534, 34] width 61 height 17
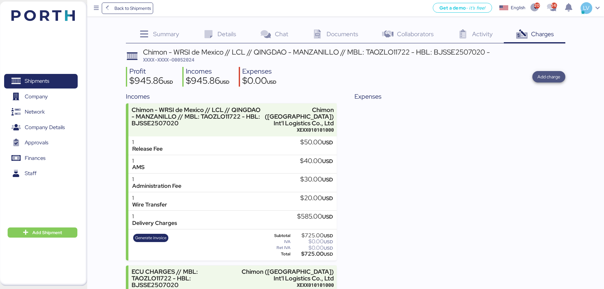
click at [487, 75] on span "Add charge" at bounding box center [548, 77] width 23 height 8
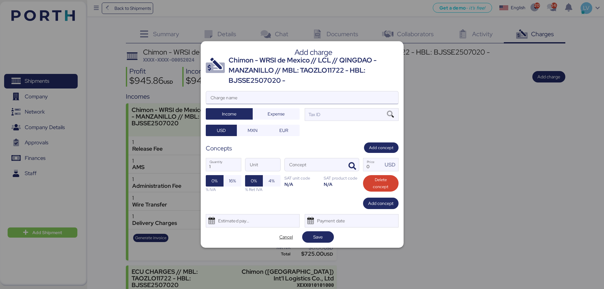
click at [351, 91] on input "Charge name" at bounding box center [302, 97] width 192 height 13
type input "CARGOS CONSOLIDADORA"
click at [279, 117] on span "Expense" at bounding box center [276, 114] width 17 height 8
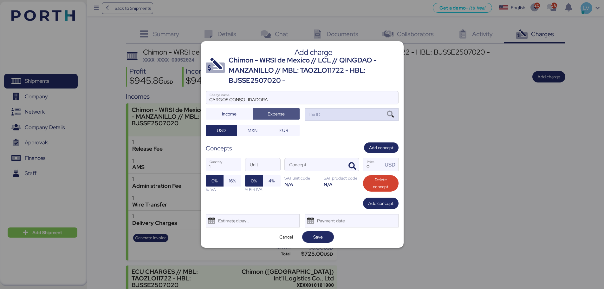
click at [310, 113] on div "Tax ID" at bounding box center [313, 114] width 13 height 7
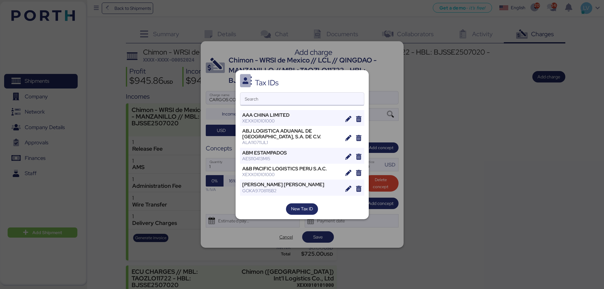
click at [305, 94] on input "Search" at bounding box center [302, 99] width 124 height 13
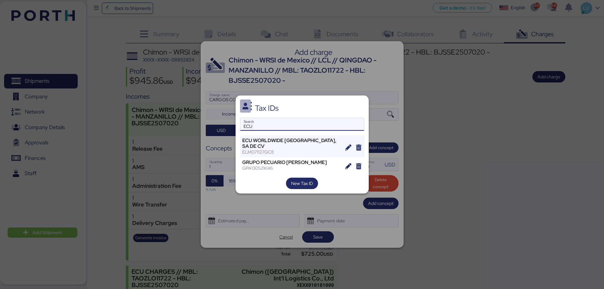
type input "ECU"
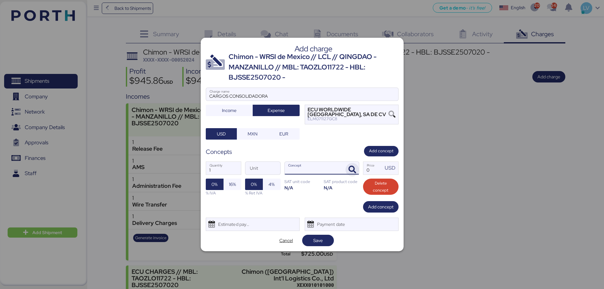
click at [352, 166] on icon "button" at bounding box center [352, 170] width 8 height 8
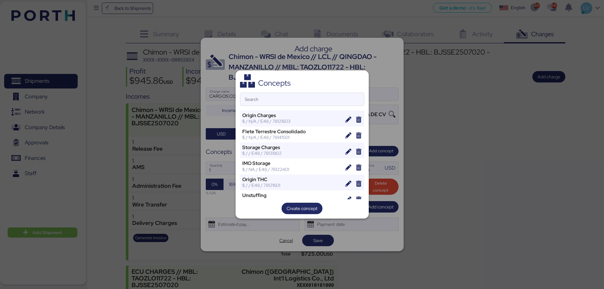
click at [316, 106] on div "Search" at bounding box center [302, 99] width 124 height 13
click at [316, 106] on input "Search" at bounding box center [302, 99] width 124 height 13
click at [315, 101] on input "Search" at bounding box center [302, 99] width 124 height 13
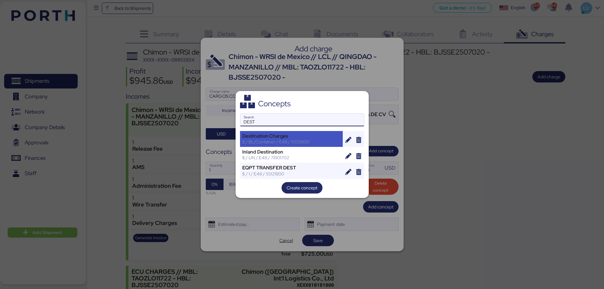
type input "DEST"
click at [286, 134] on div "Destination Charges" at bounding box center [291, 136] width 99 height 6
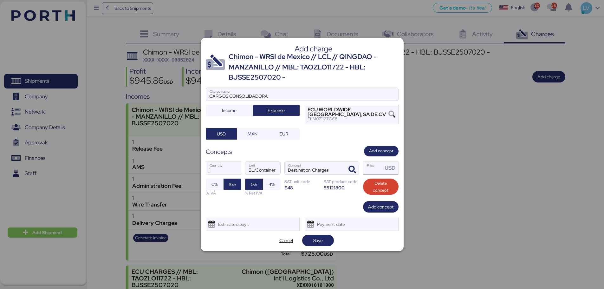
click at [375, 166] on input "Price USD" at bounding box center [373, 168] width 20 height 13
paste input "220.86"
type input "220.86"
click at [216, 193] on div "% IVA" at bounding box center [224, 193] width 36 height 6
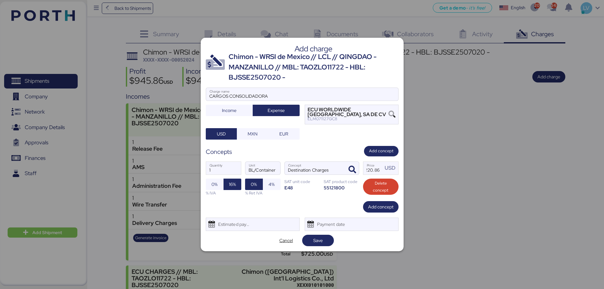
scroll to position [0, 0]
click at [214, 183] on span "0%" at bounding box center [214, 184] width 6 height 8
click at [328, 220] on span "Save" at bounding box center [318, 240] width 22 height 9
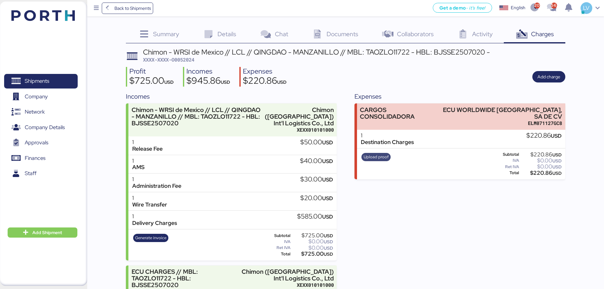
click at [378, 153] on span "Upload proof" at bounding box center [376, 156] width 25 height 7
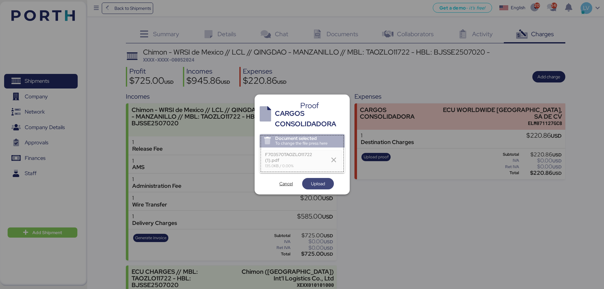
click at [329, 182] on span "Upload" at bounding box center [318, 183] width 32 height 11
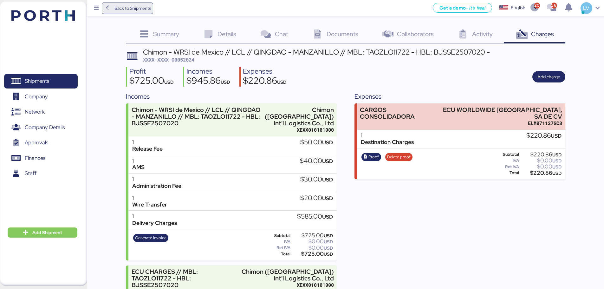
click at [132, 10] on span "Back to Shipments" at bounding box center [132, 8] width 36 height 8
